Goal: Task Accomplishment & Management: Manage account settings

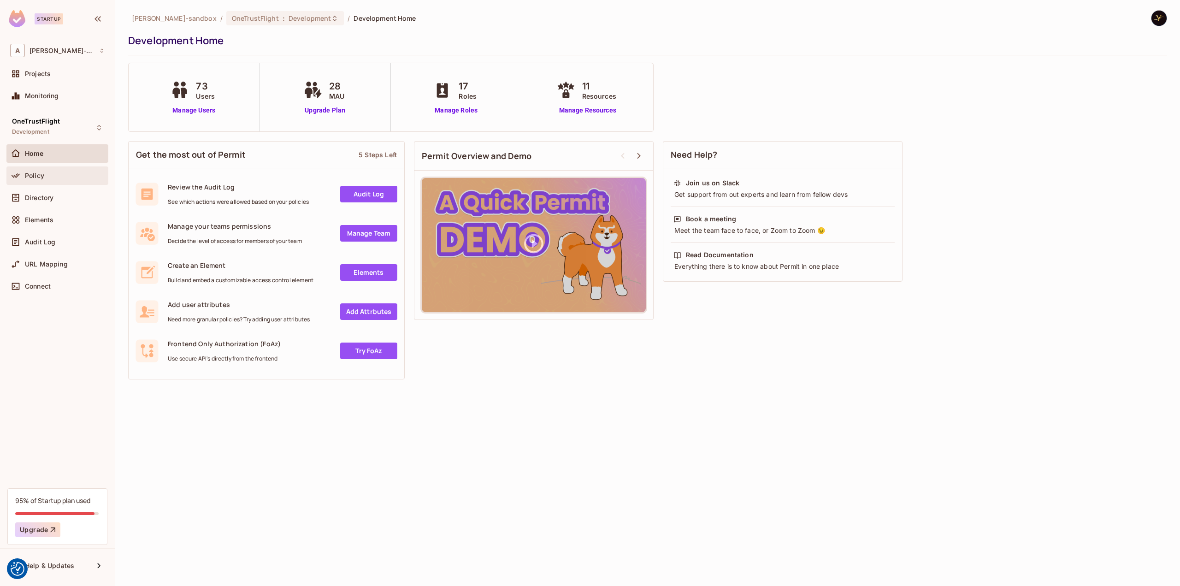
click at [37, 166] on div "Policy" at bounding box center [57, 175] width 102 height 18
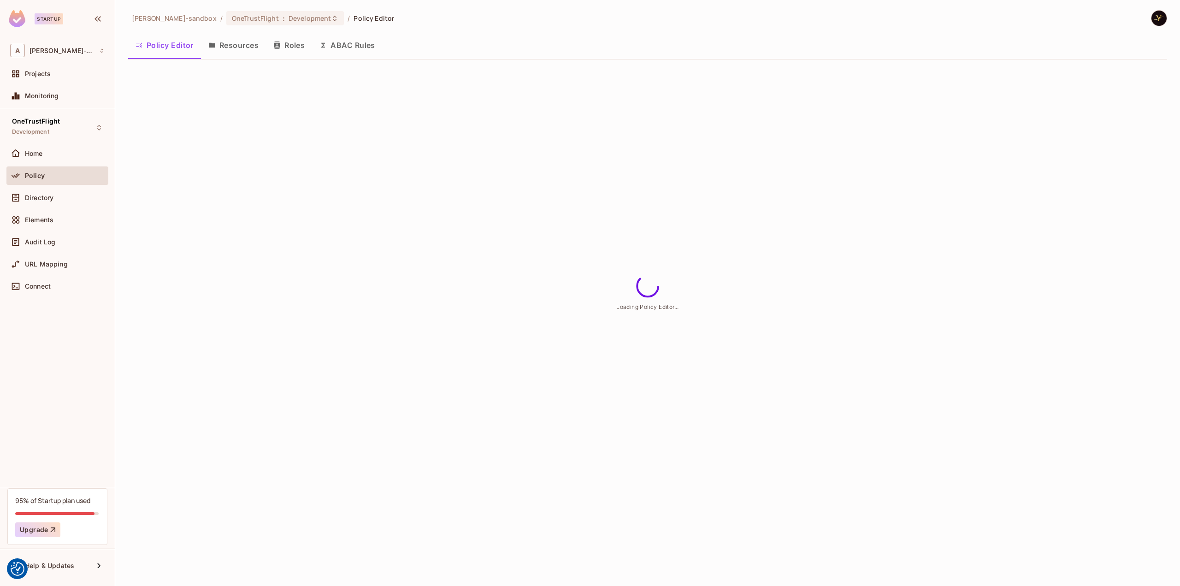
click at [69, 502] on div "95% of Startup plan used" at bounding box center [52, 500] width 75 height 9
click at [71, 567] on span "Help & Updates" at bounding box center [49, 565] width 49 height 7
drag, startPoint x: 178, startPoint y: 538, endPoint x: 485, endPoint y: 461, distance: 316.4
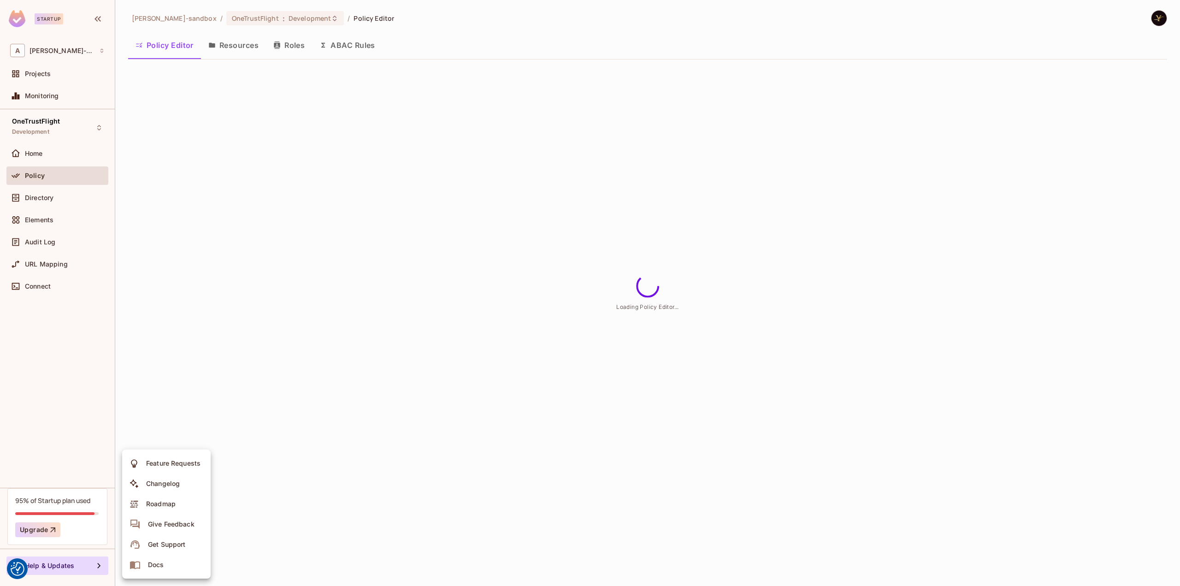
click at [485, 461] on div at bounding box center [590, 293] width 1180 height 586
click at [345, 43] on button "ABAC Rules" at bounding box center [347, 45] width 71 height 23
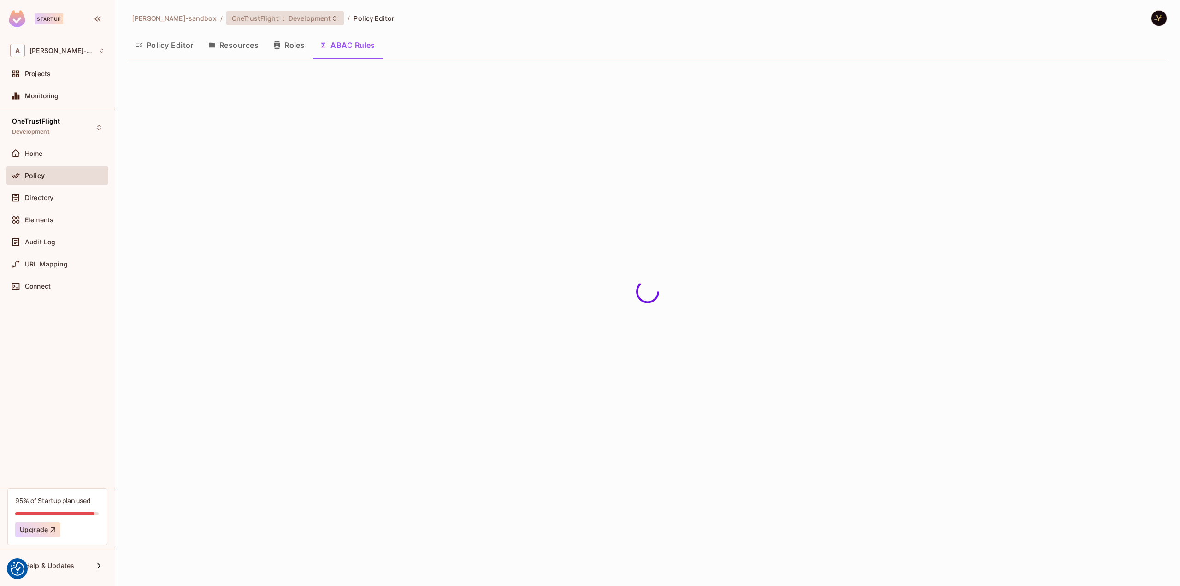
click at [236, 15] on span "OneTrustFlight" at bounding box center [255, 18] width 47 height 9
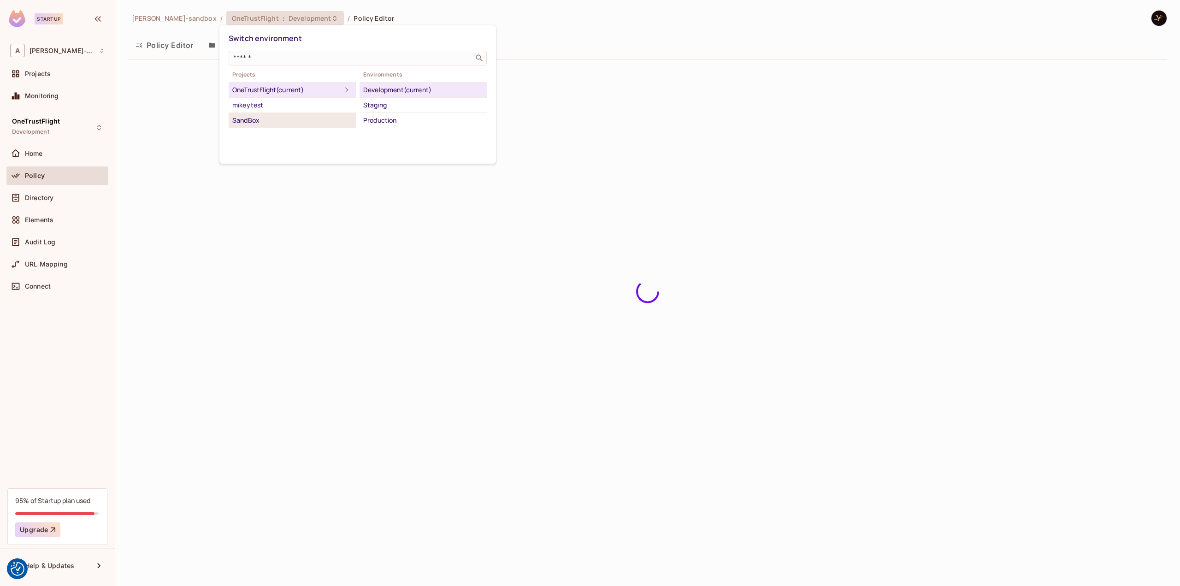
click at [268, 118] on div "SandBox" at bounding box center [292, 120] width 120 height 11
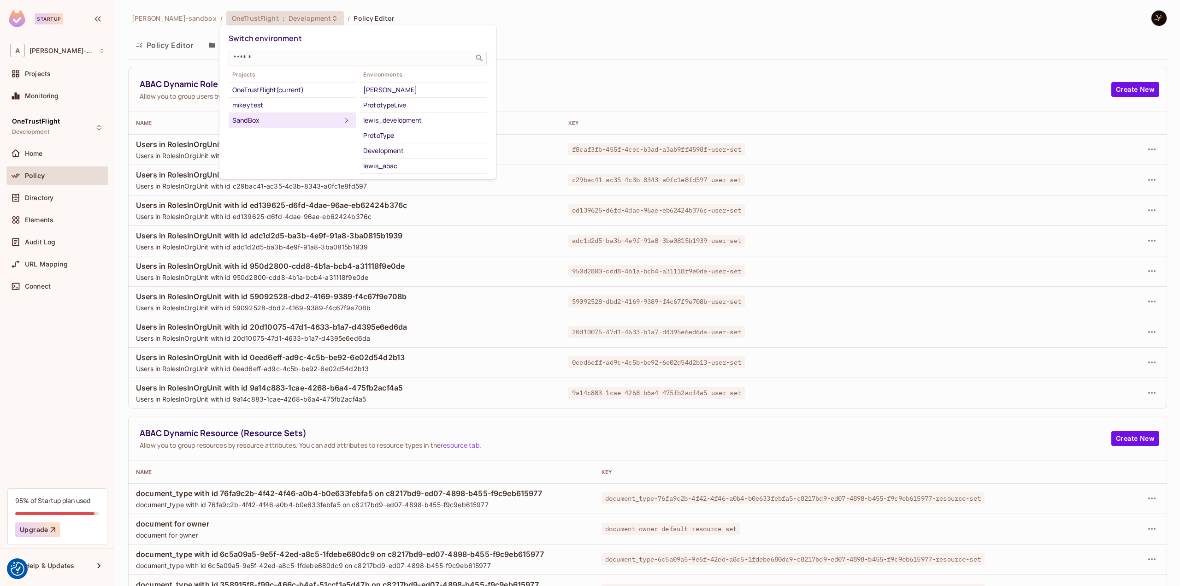
click at [612, 30] on div at bounding box center [590, 293] width 1180 height 586
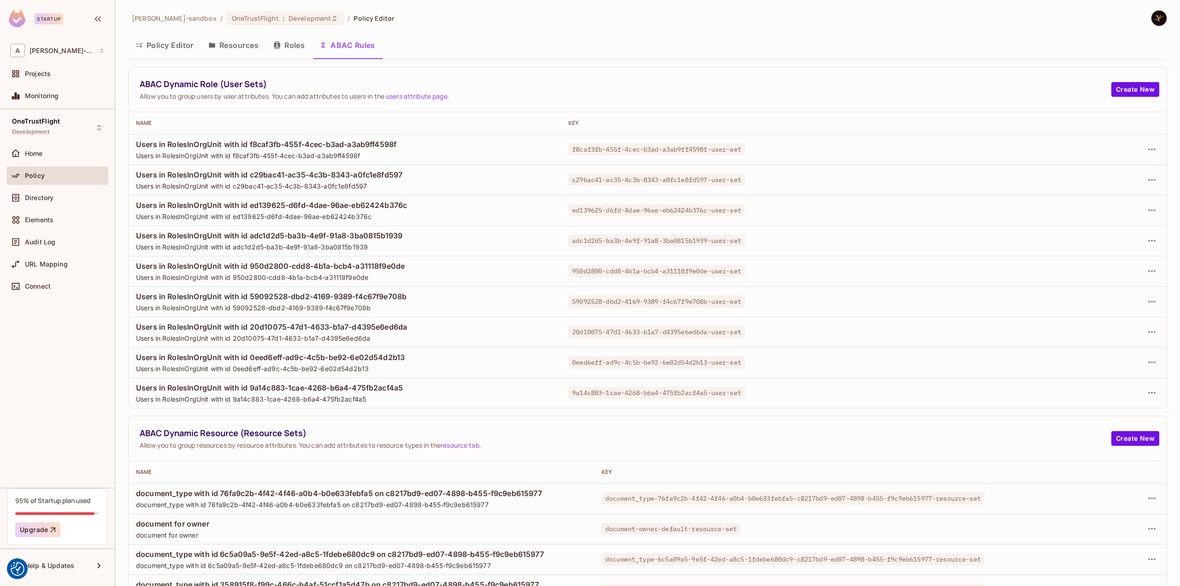
click at [173, 45] on button "Policy Editor" at bounding box center [164, 45] width 73 height 23
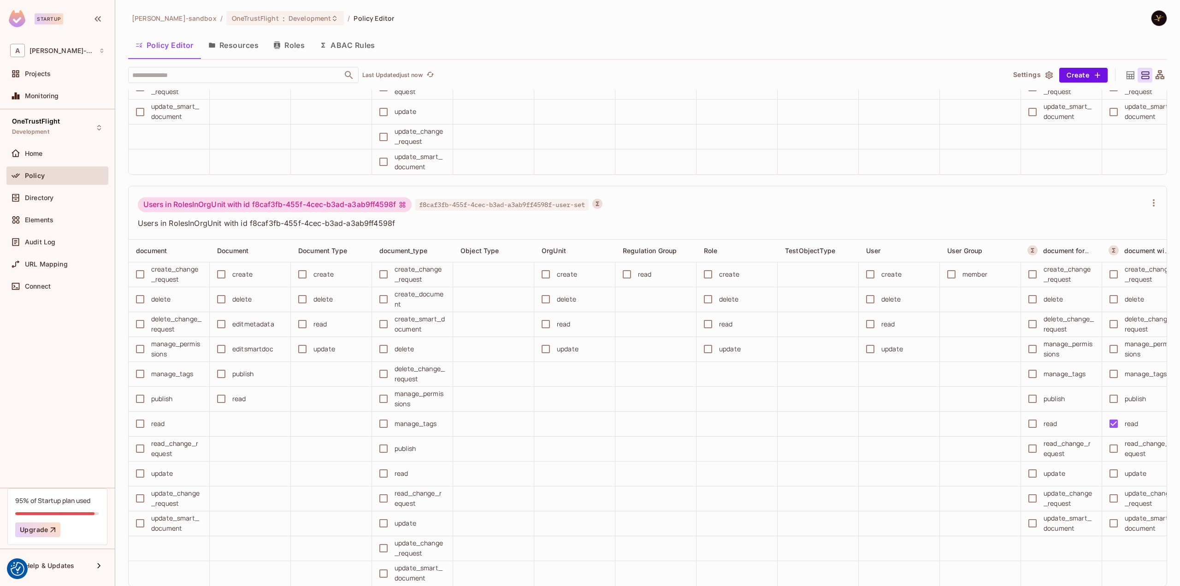
scroll to position [0, 9]
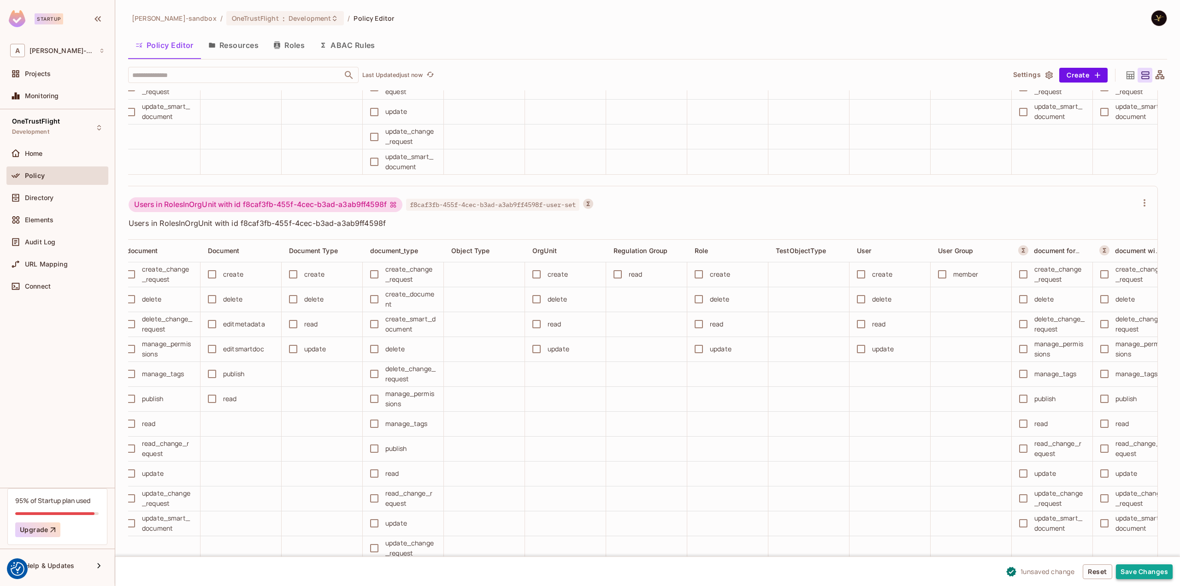
click at [1131, 570] on button "Save Changes" at bounding box center [1144, 571] width 57 height 15
